Goal: Navigation & Orientation: Find specific page/section

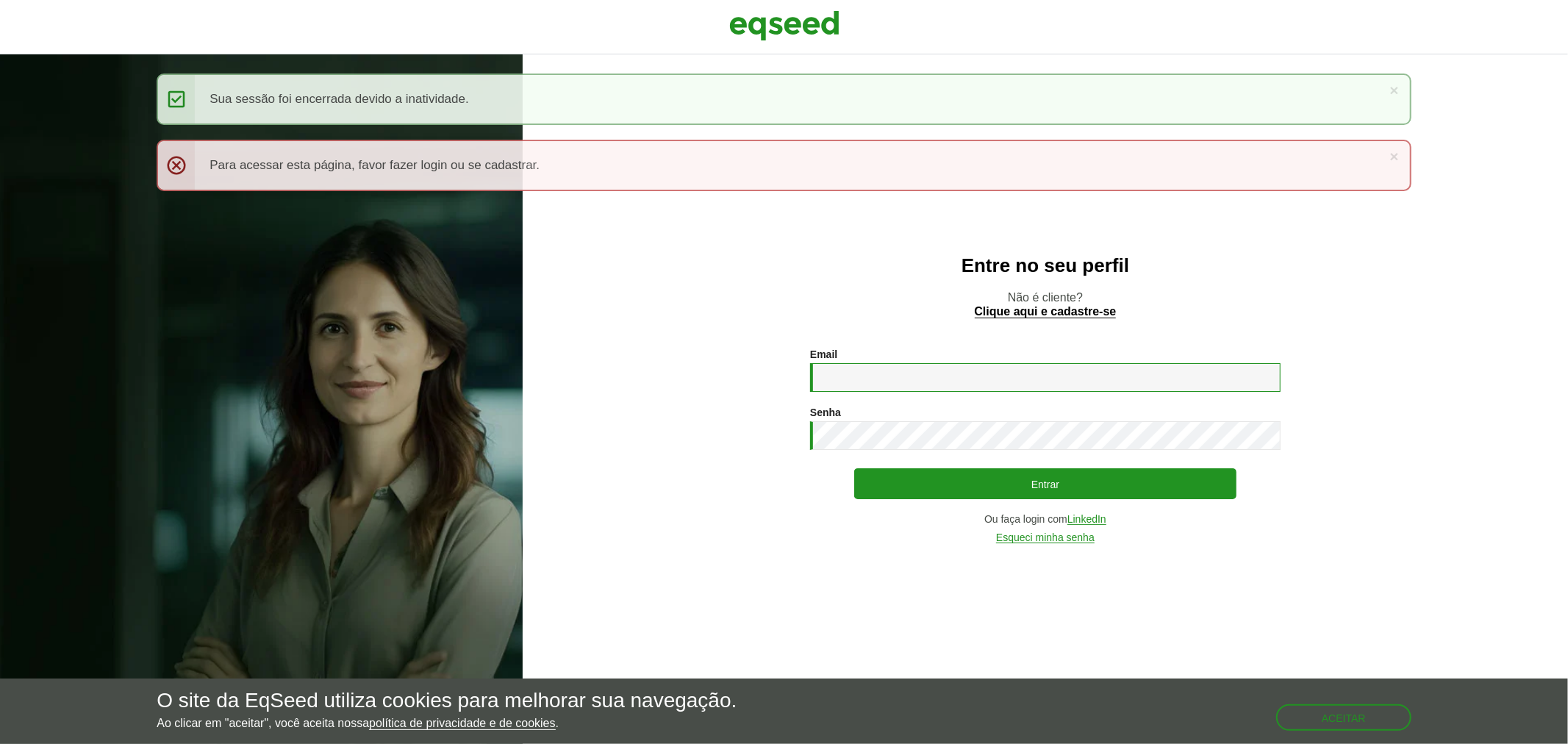
type input "**********"
click at [812, 37] on img at bounding box center [784, 26] width 110 height 37
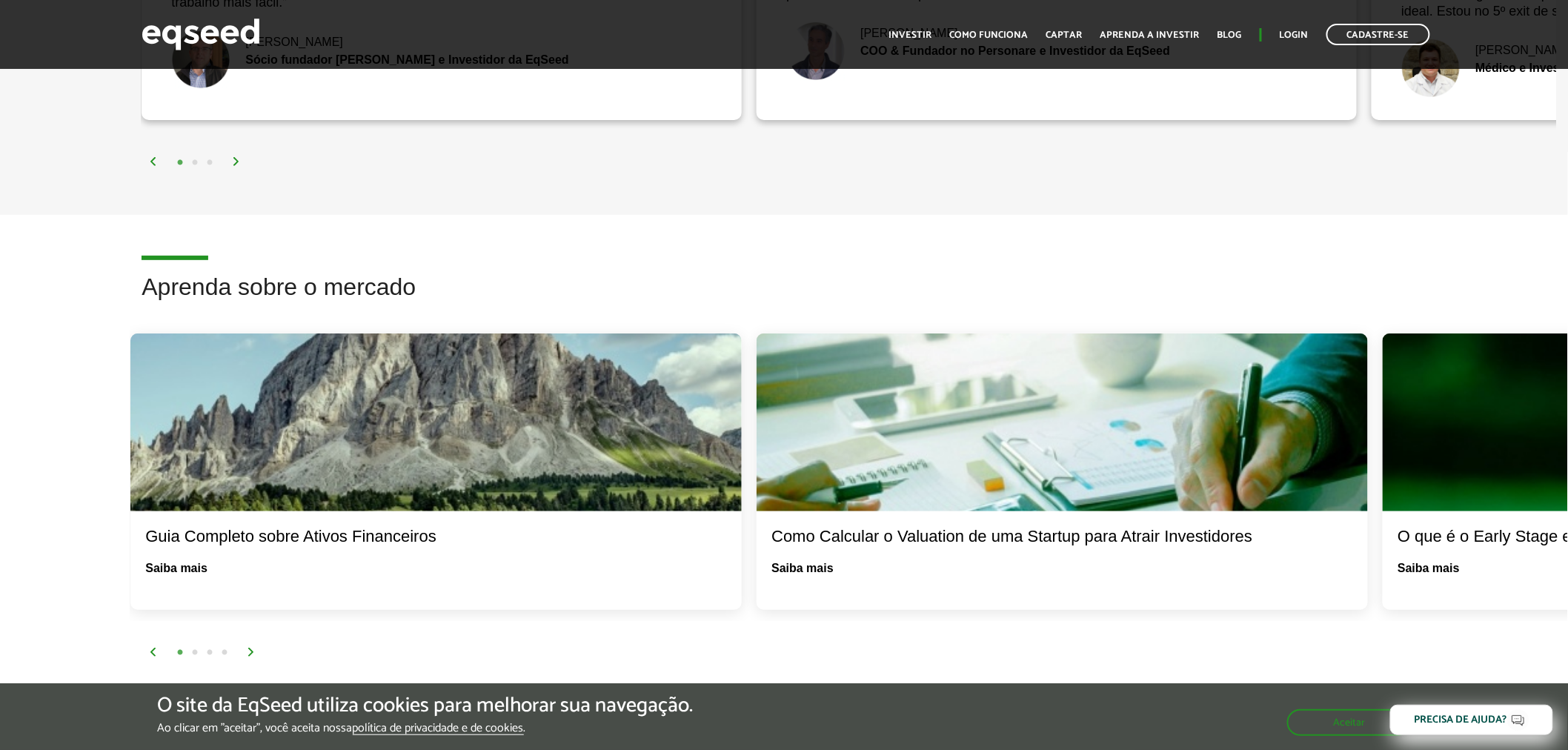
scroll to position [2470, 0]
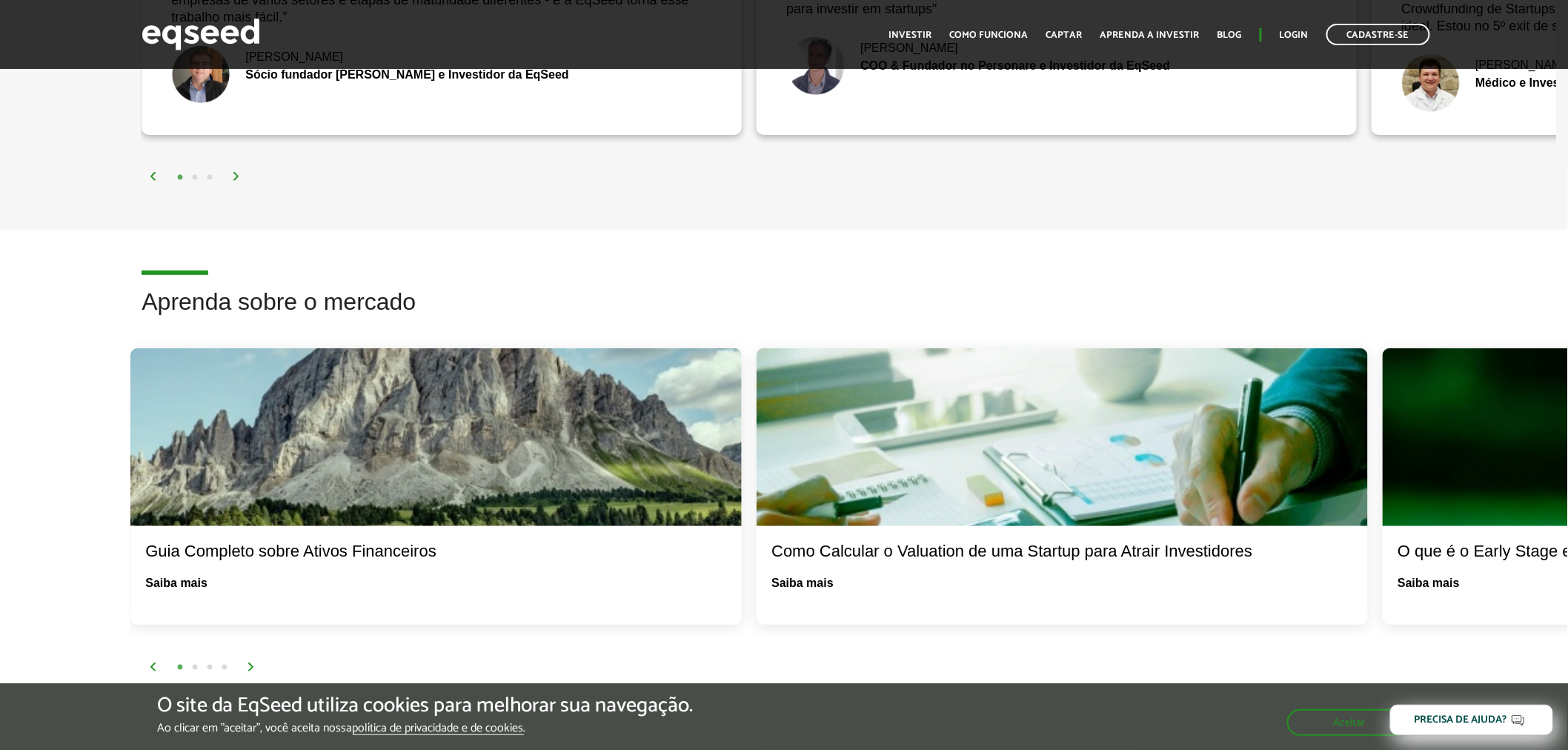
click at [248, 663] on img at bounding box center [251, 667] width 9 height 9
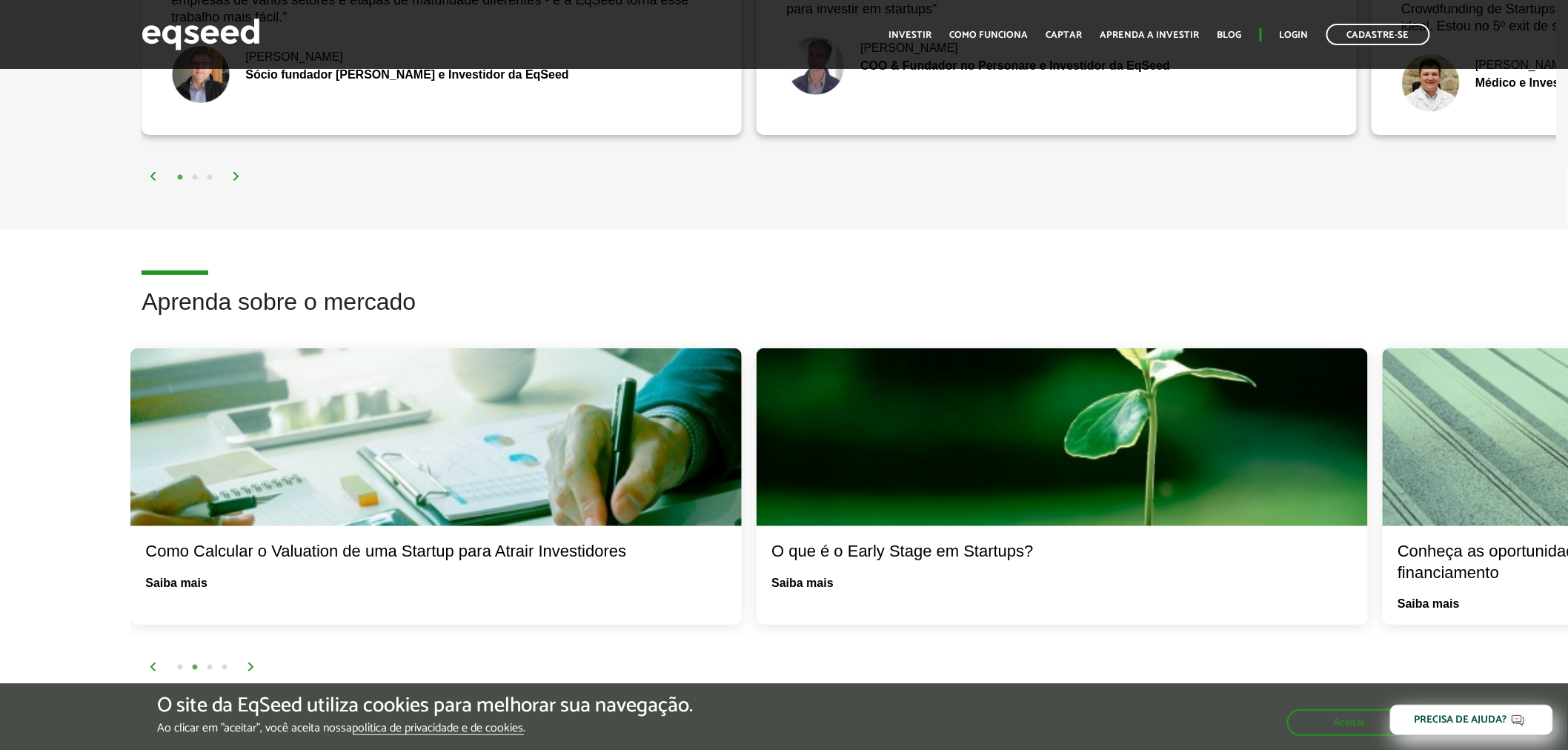
click at [253, 663] on img at bounding box center [251, 667] width 9 height 9
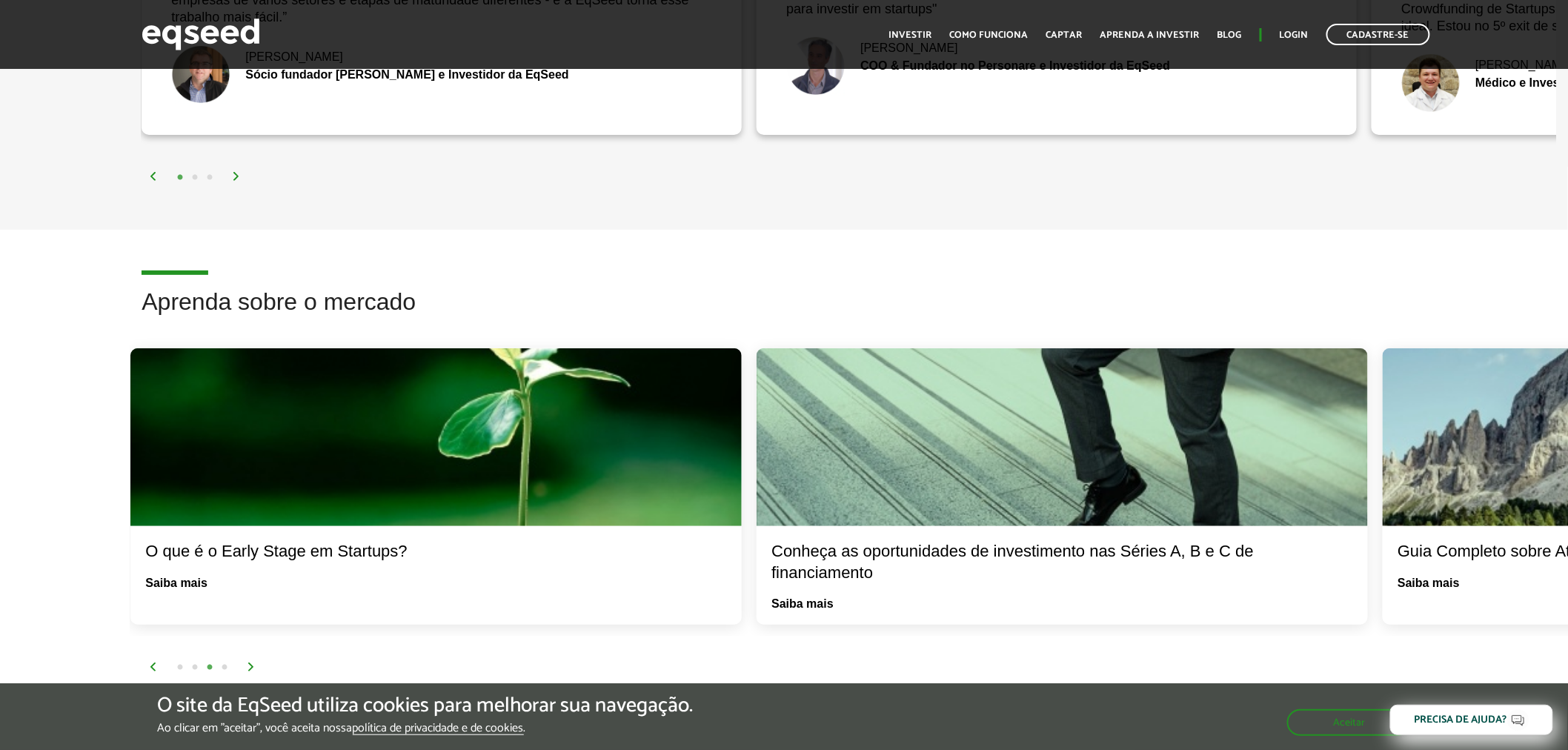
click at [253, 663] on img at bounding box center [251, 667] width 9 height 9
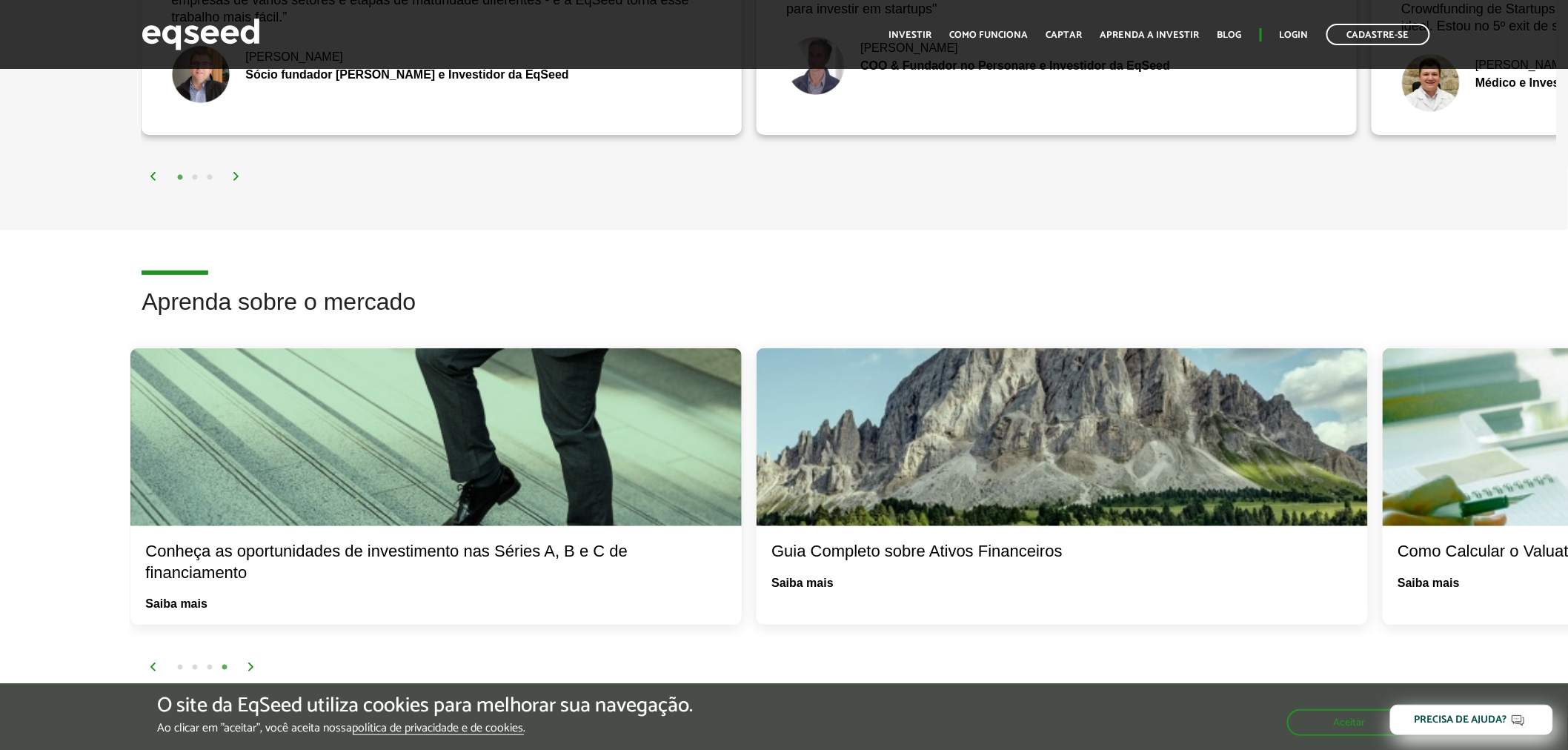
click at [253, 663] on img at bounding box center [251, 667] width 9 height 9
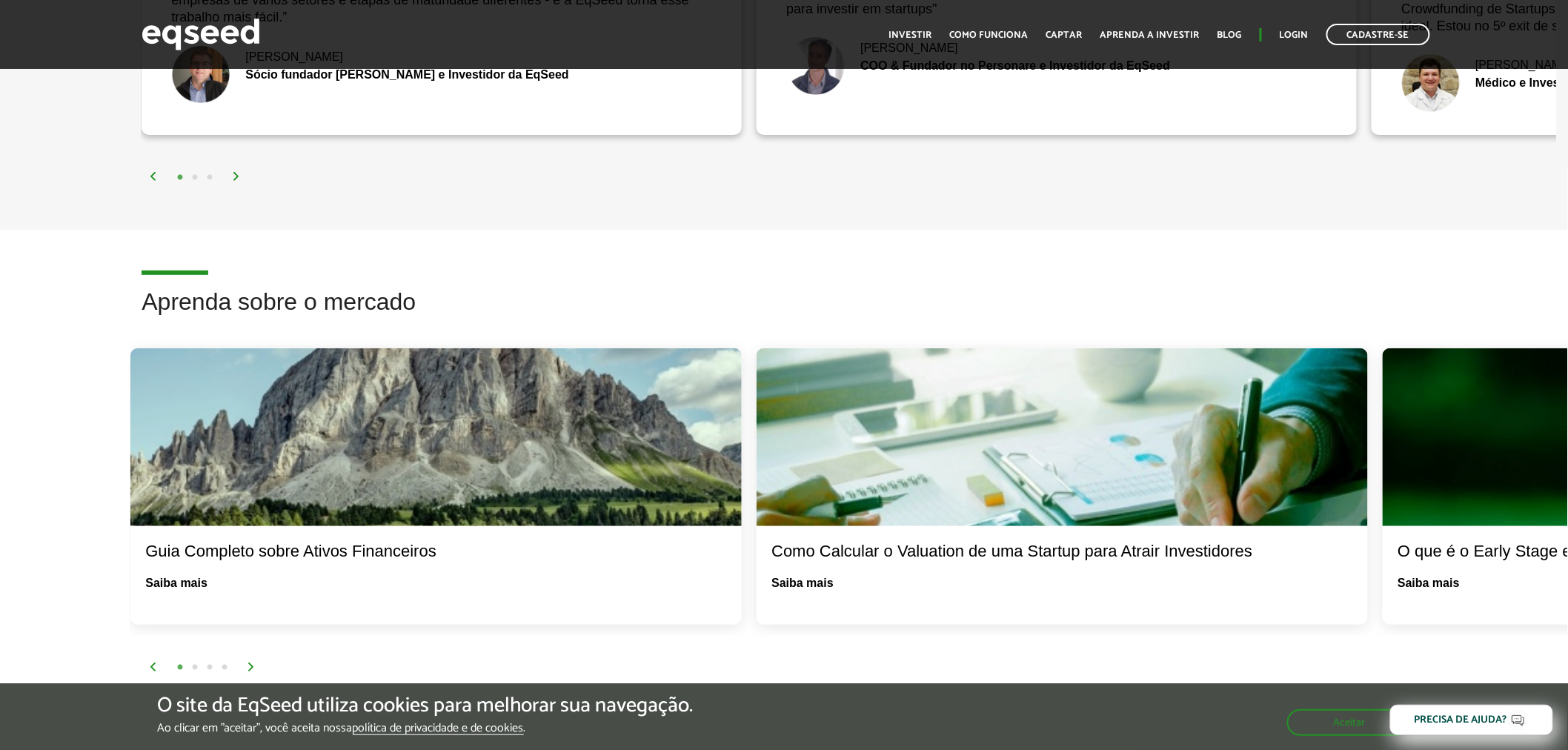
click at [253, 663] on img at bounding box center [251, 667] width 9 height 9
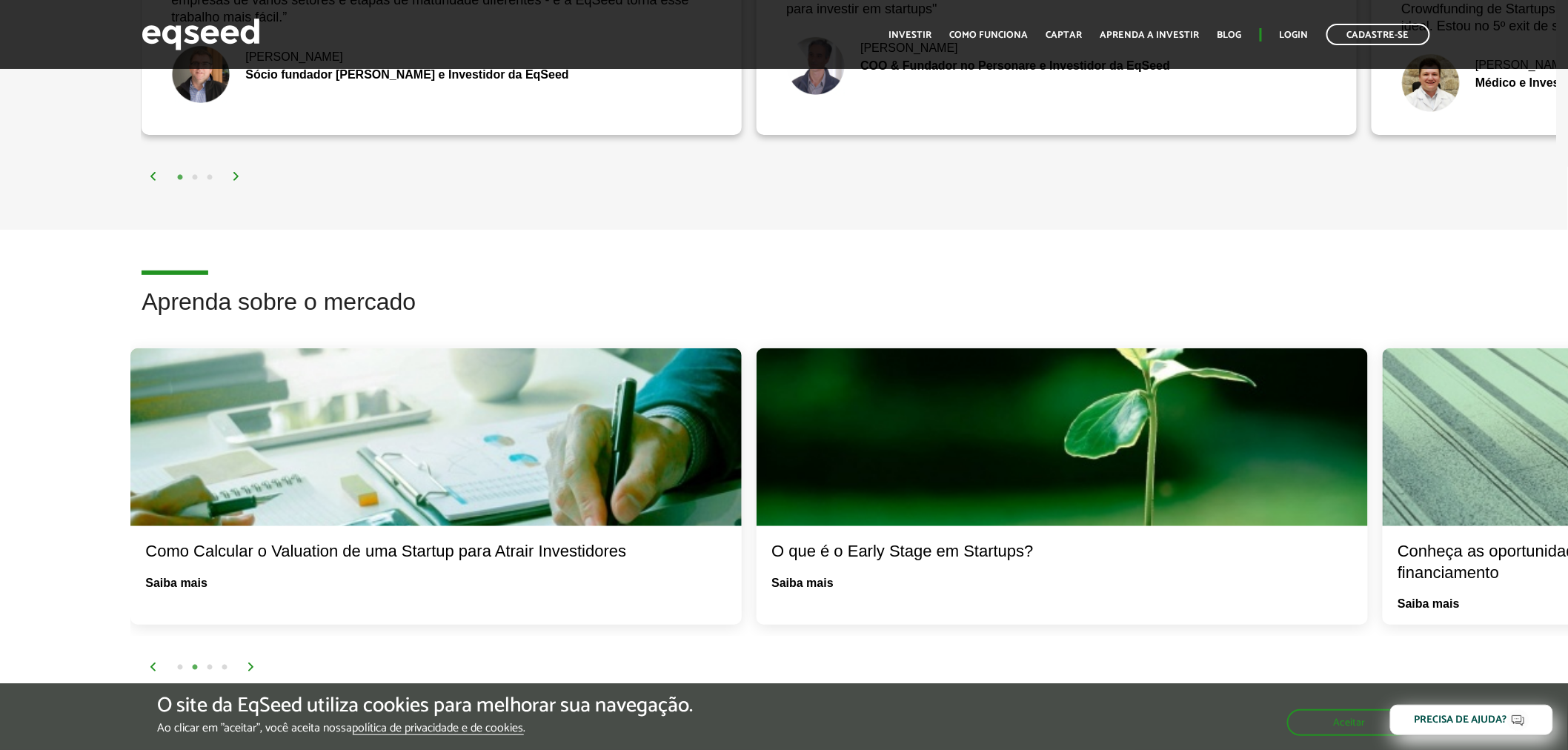
click at [253, 663] on img at bounding box center [251, 667] width 9 height 9
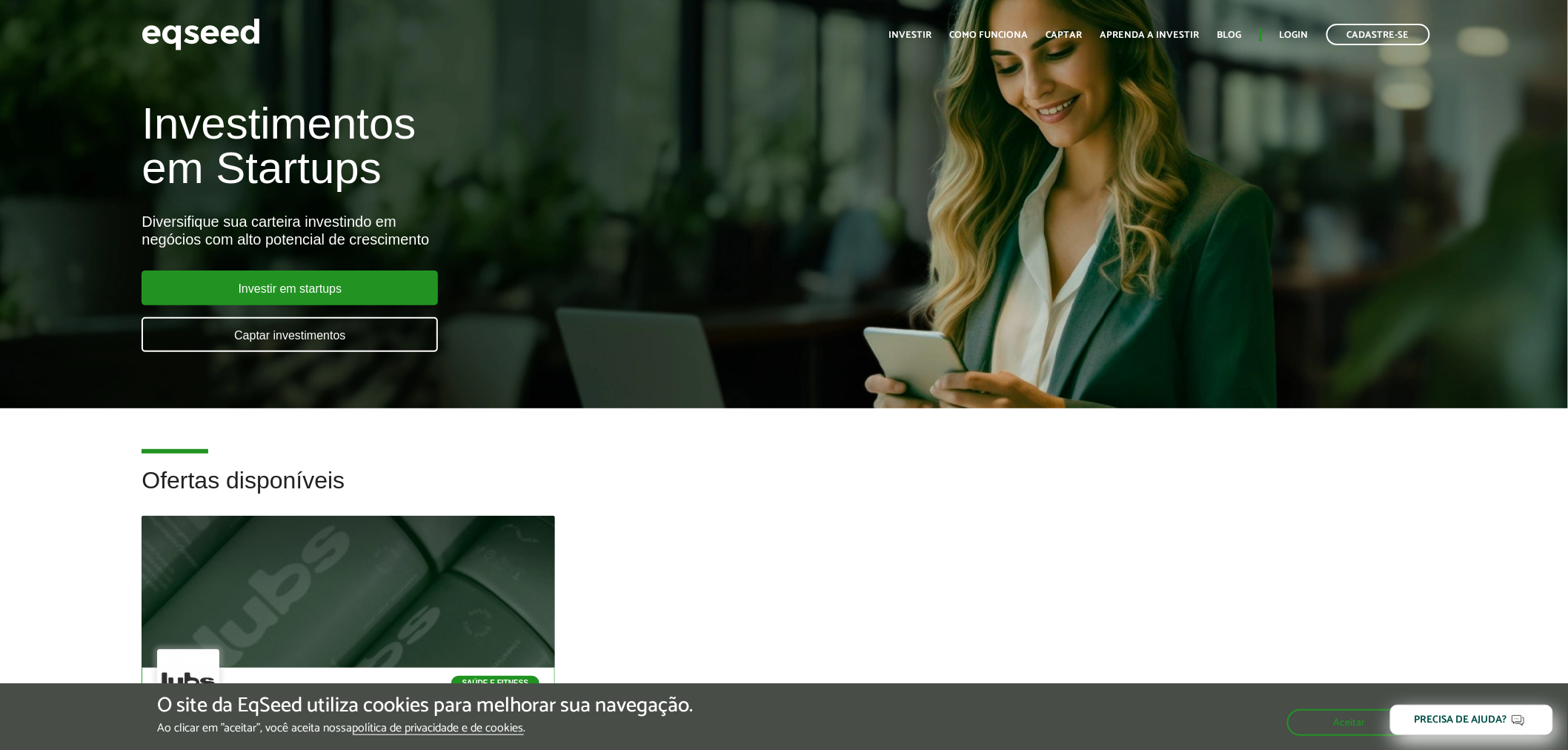
scroll to position [0, 0]
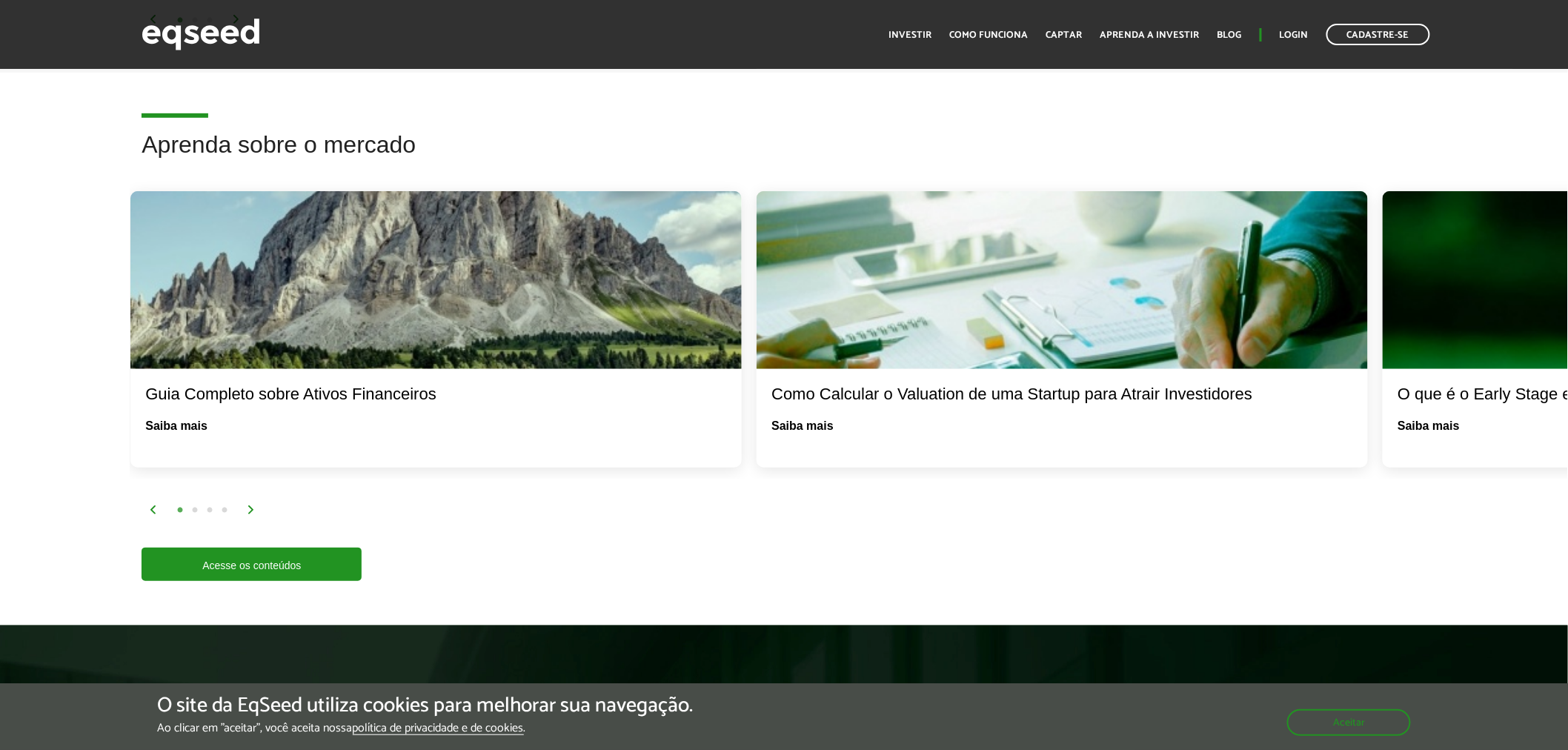
scroll to position [2635, 0]
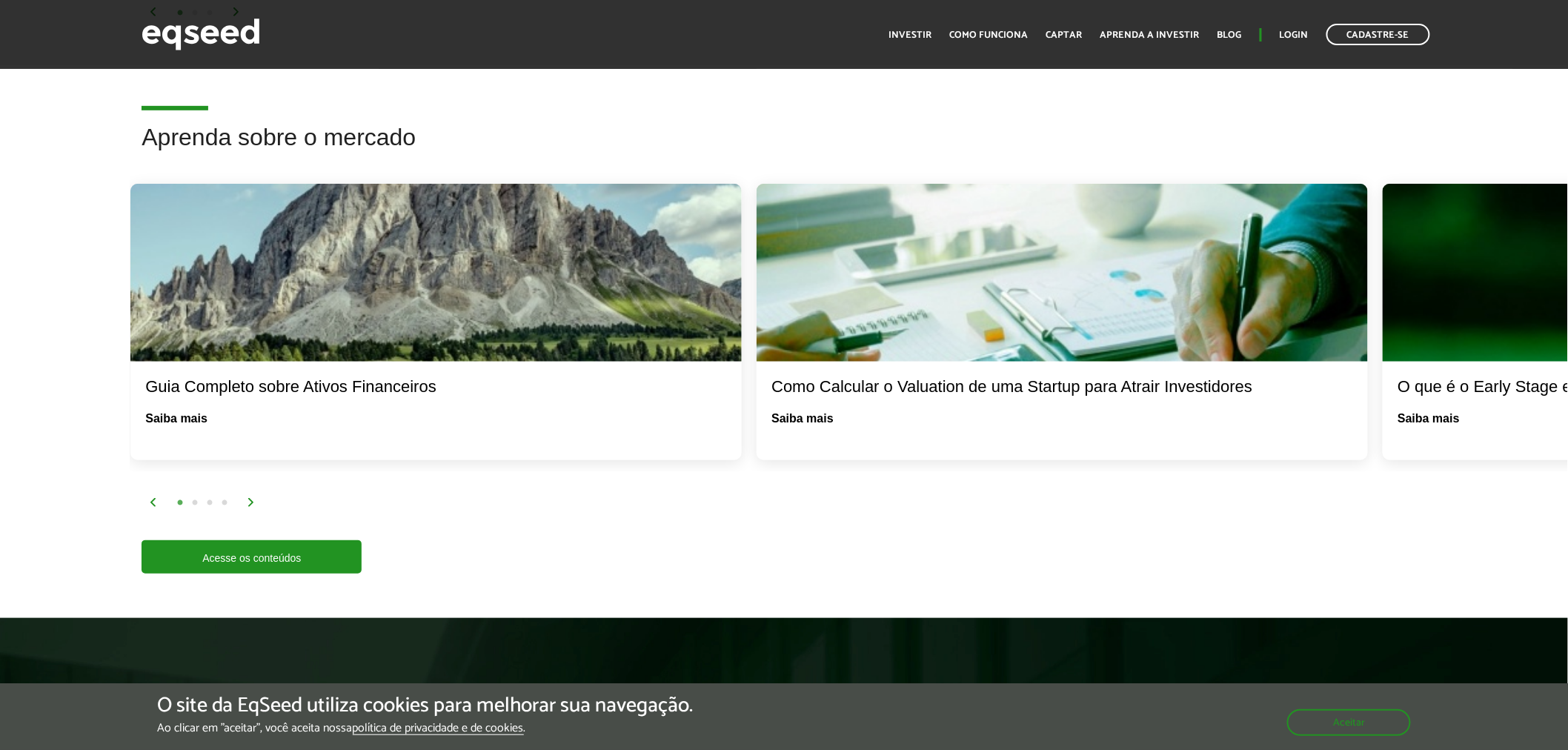
click at [248, 498] on img at bounding box center [251, 503] width 9 height 9
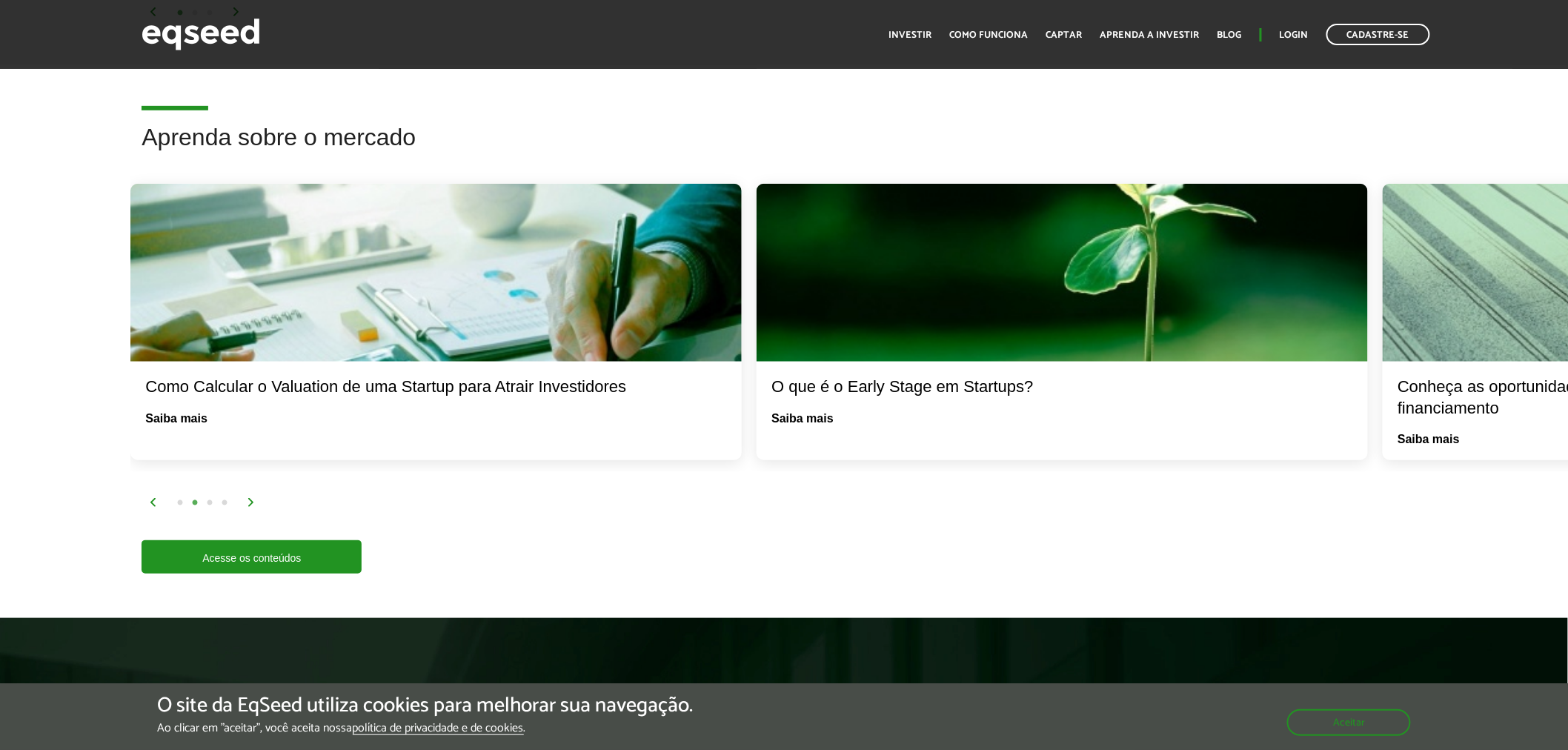
click at [249, 498] on img at bounding box center [251, 503] width 9 height 9
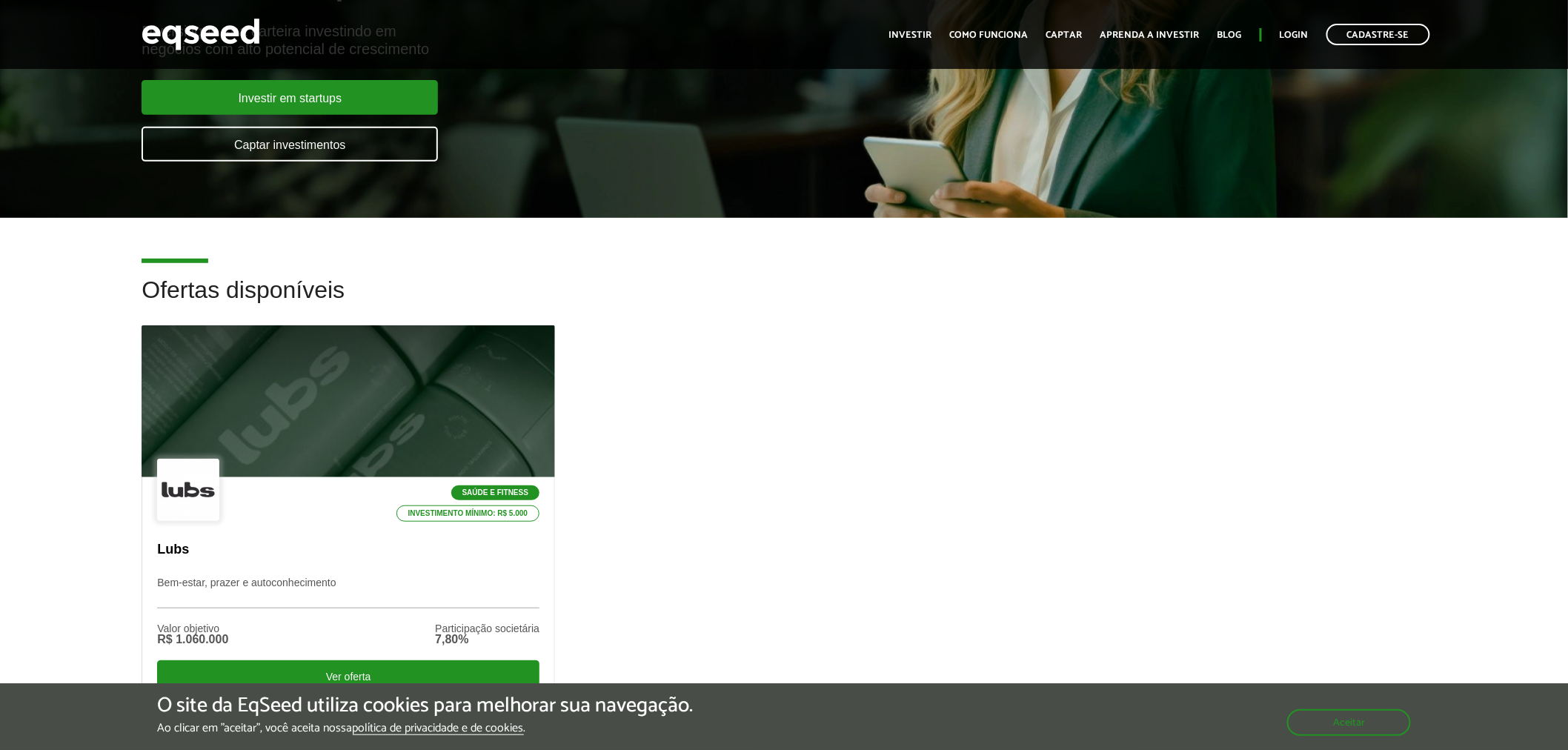
scroll to position [0, 0]
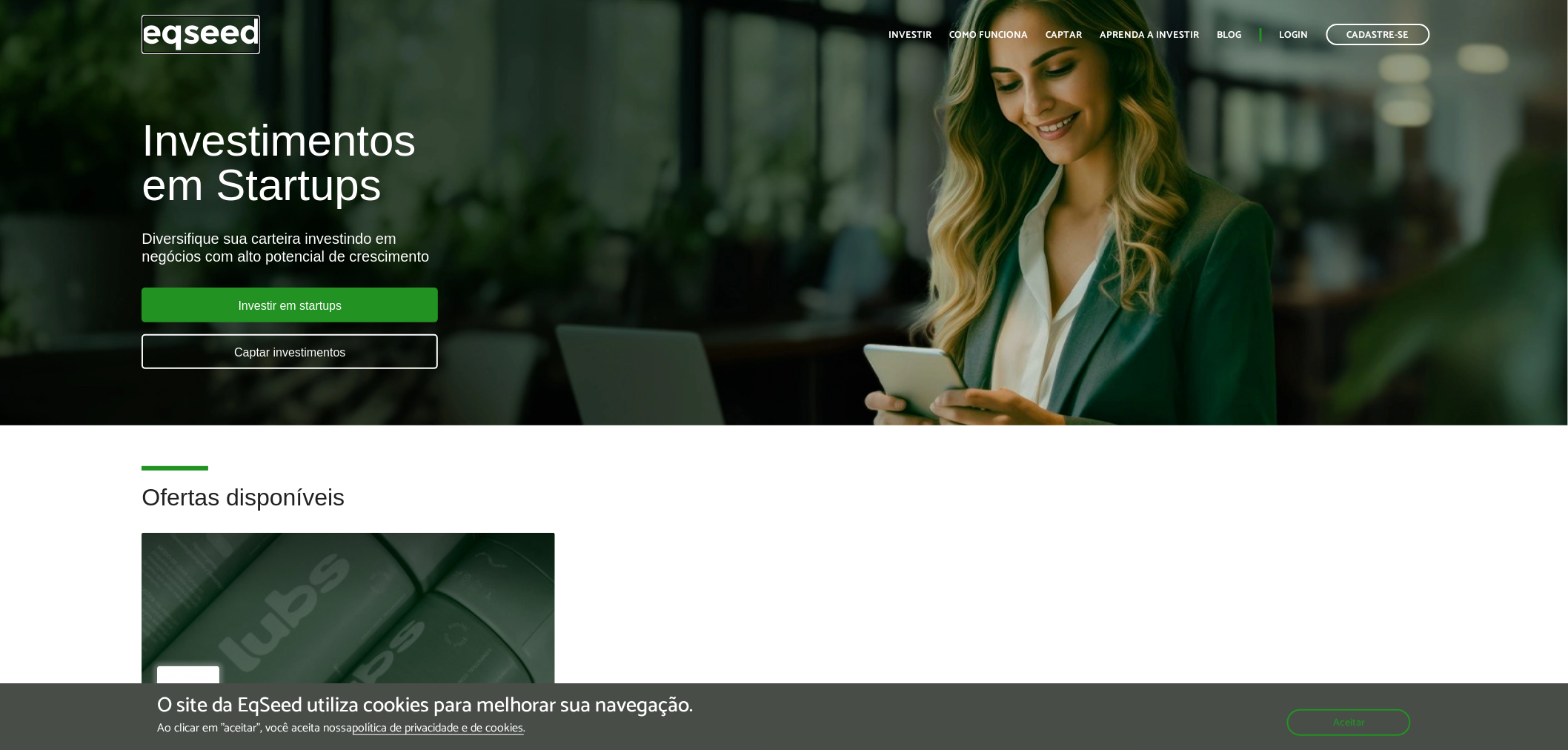
click at [206, 27] on img at bounding box center [200, 34] width 118 height 39
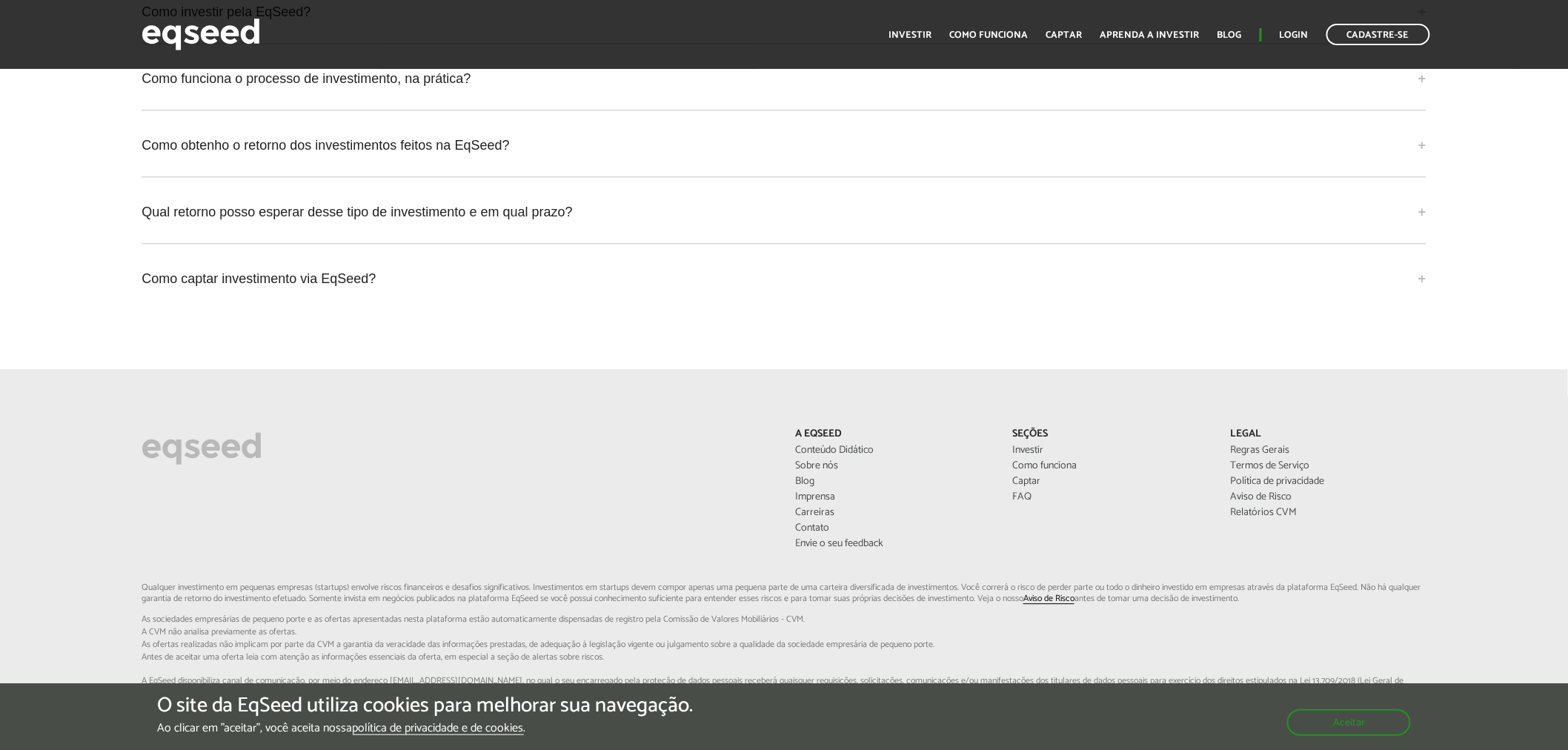
scroll to position [3868, 0]
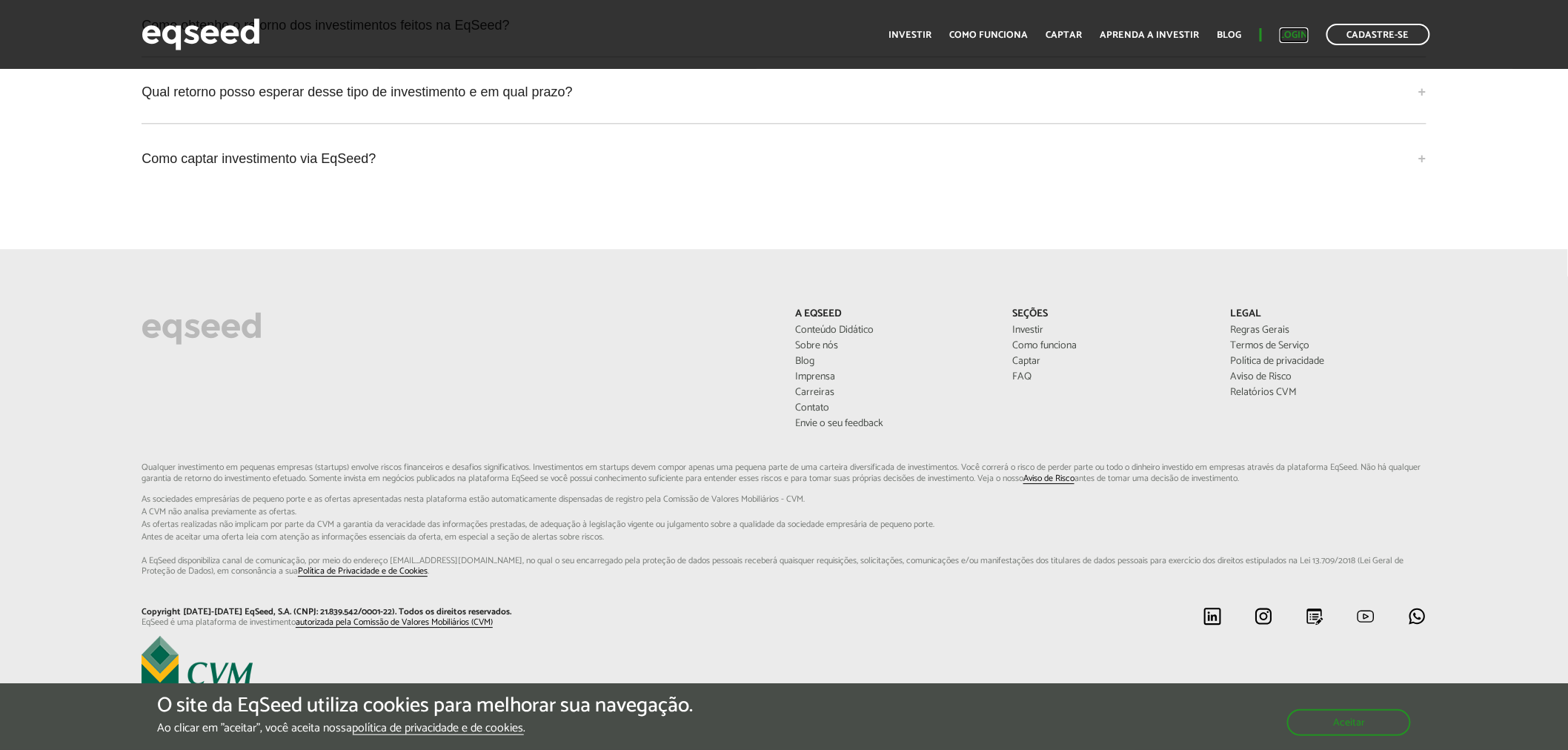
click at [1294, 33] on link "Login" at bounding box center [1294, 35] width 29 height 9
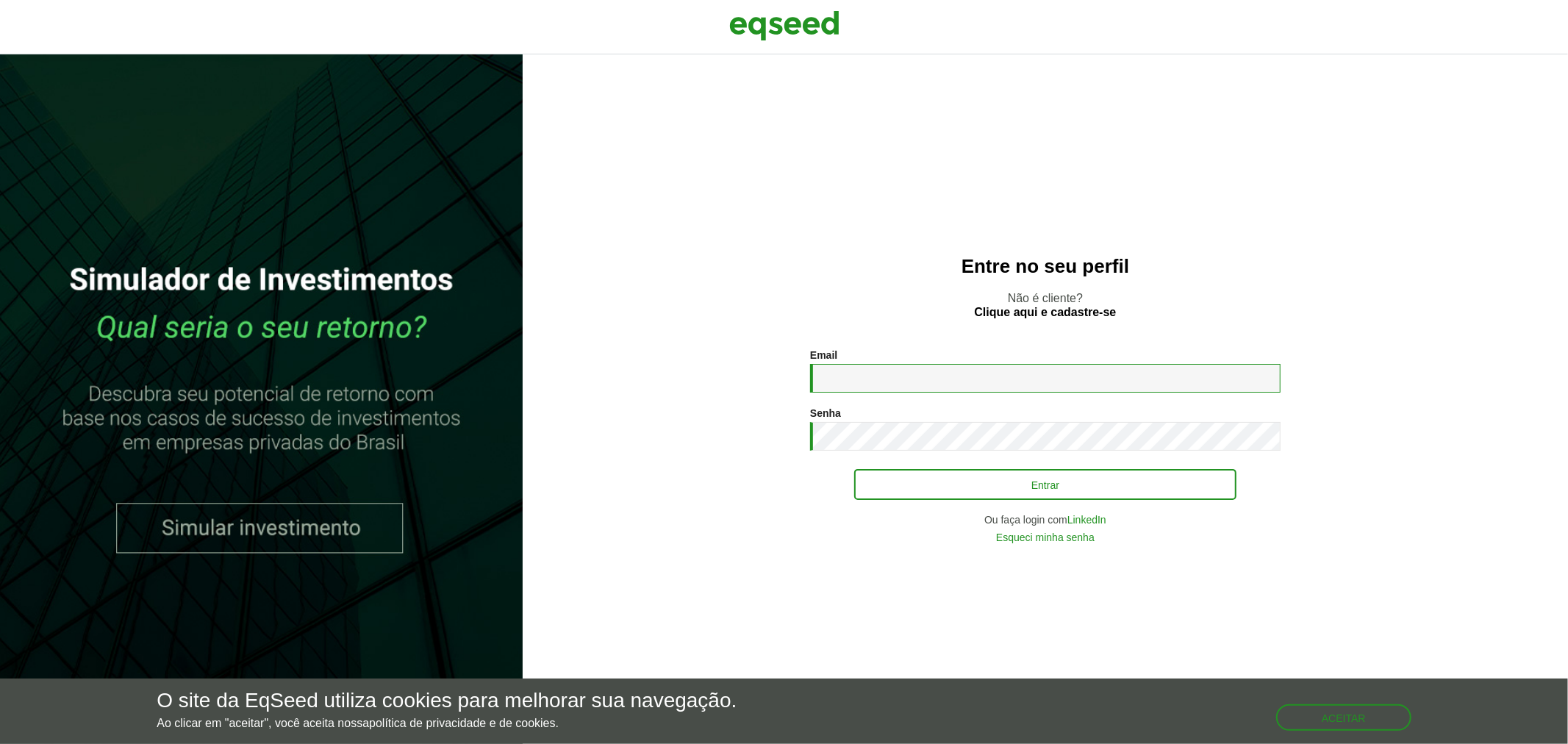
type input "**********"
click at [1005, 482] on button "Entrar" at bounding box center [1045, 484] width 382 height 28
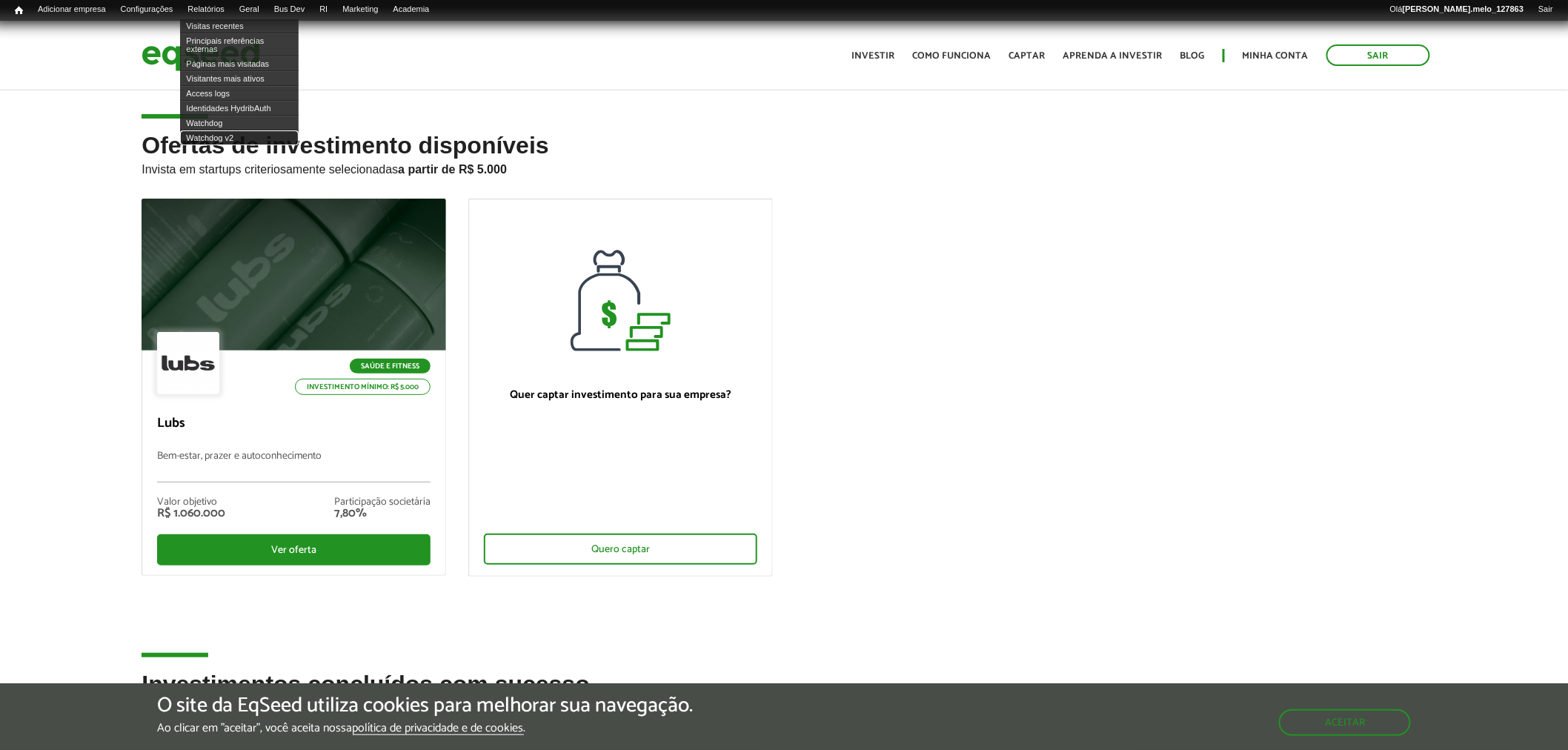
click at [247, 136] on link "Watchdog v2" at bounding box center [239, 138] width 118 height 15
